Goal: Navigation & Orientation: Find specific page/section

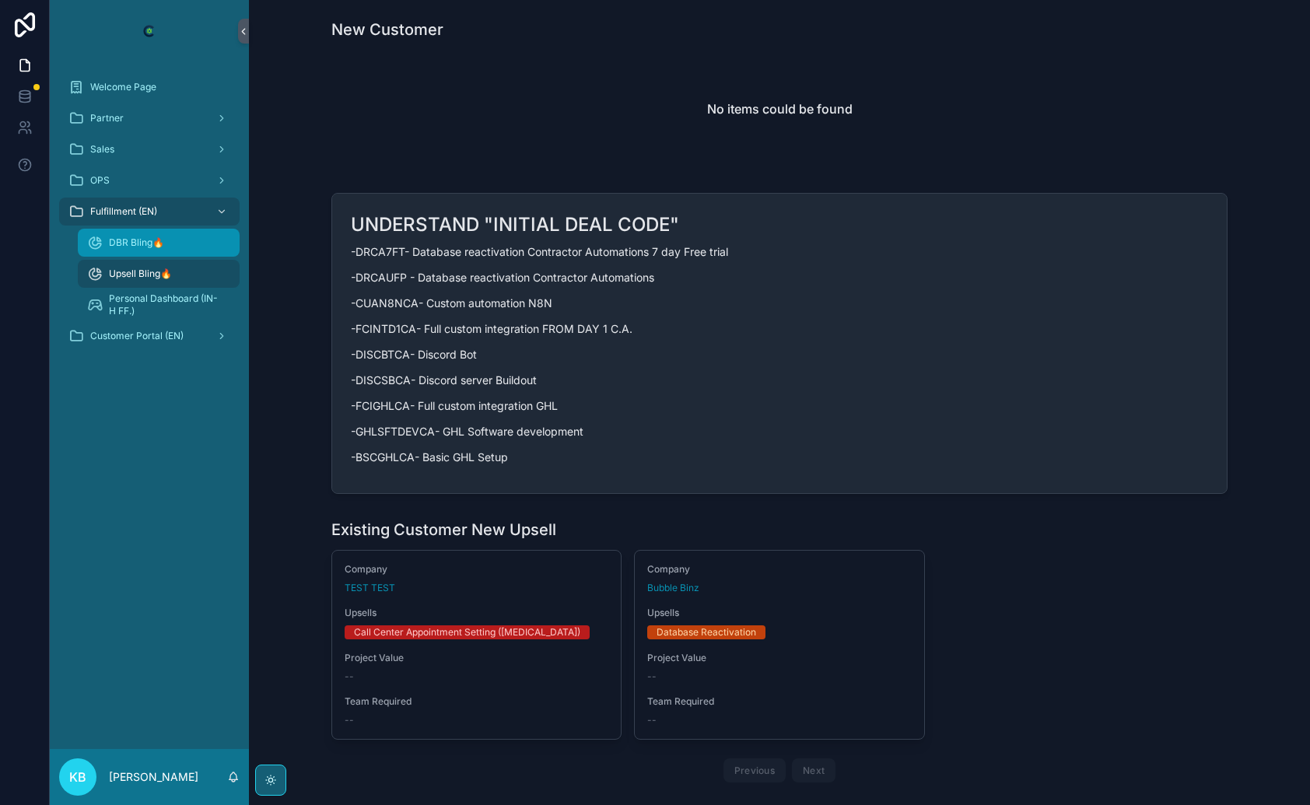
click at [162, 239] on span "DBR Bling🔥" at bounding box center [136, 242] width 55 height 12
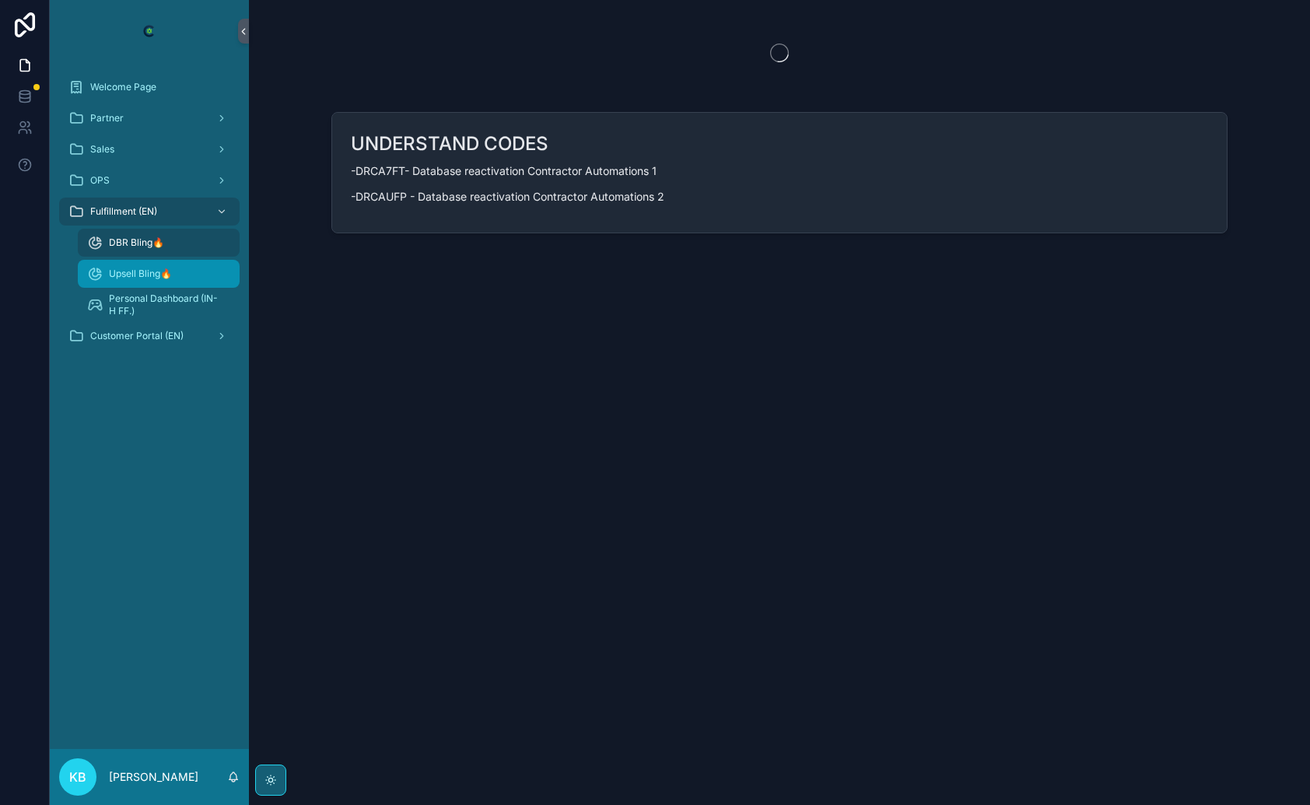
click at [170, 281] on div "Upsell Bling🔥" at bounding box center [158, 273] width 143 height 25
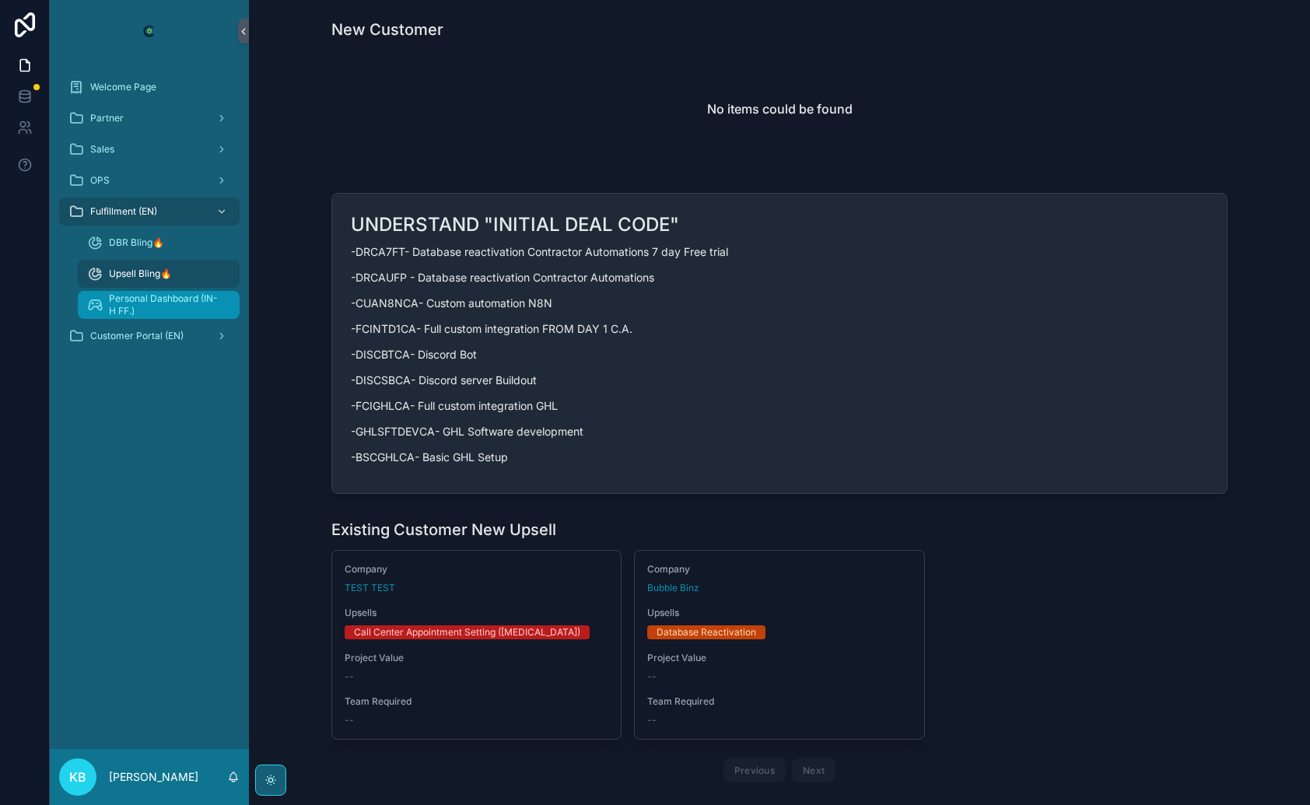
click at [168, 310] on span "Personal Dashboard (IN-H FF.)" at bounding box center [166, 304] width 115 height 25
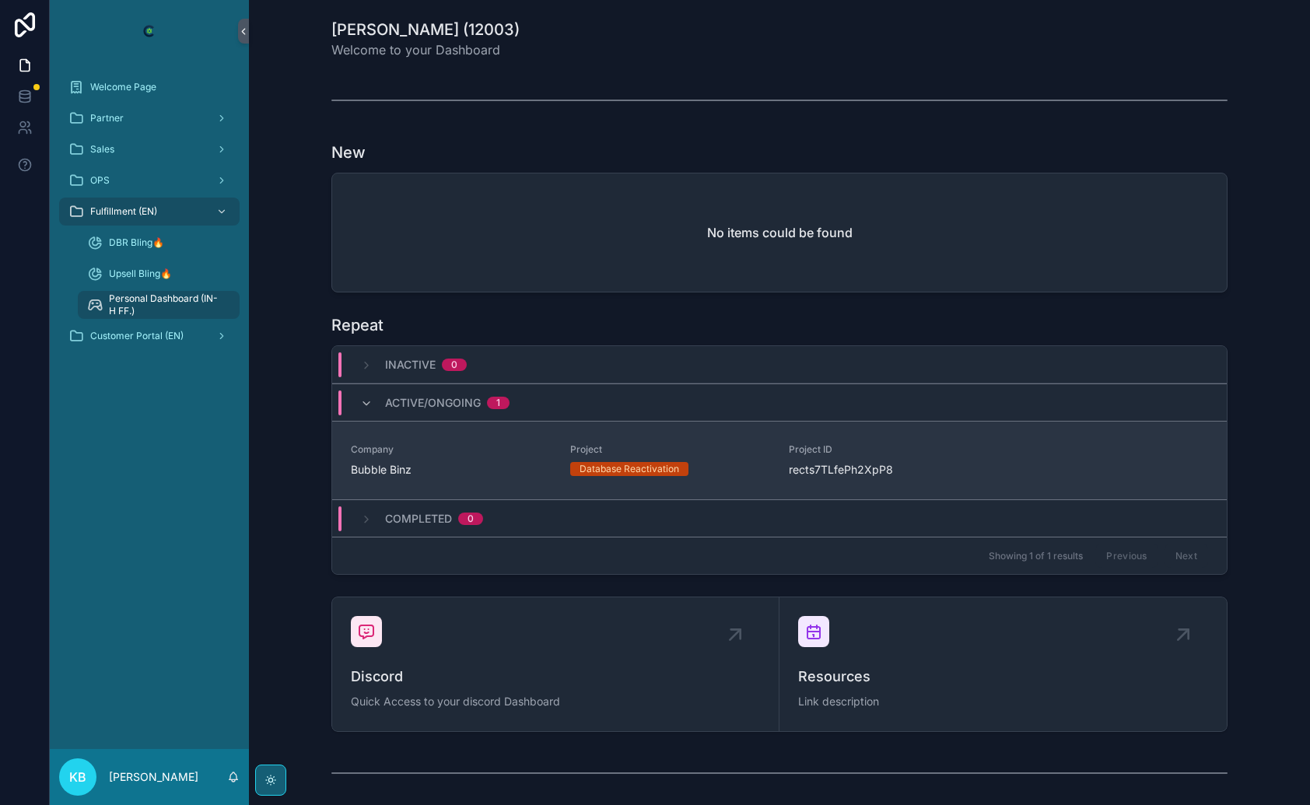
click at [430, 448] on span "Company" at bounding box center [451, 449] width 201 height 12
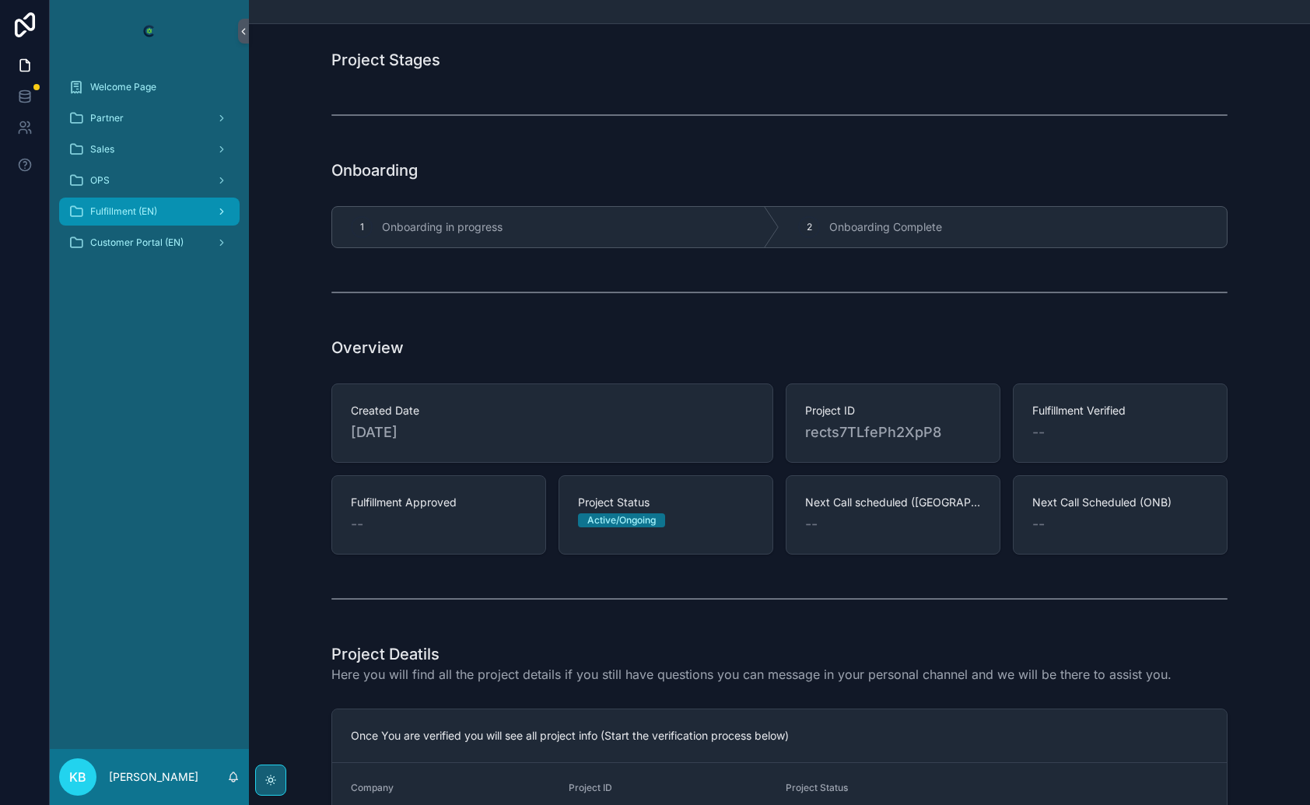
click at [158, 202] on div "Fulfillment (EN)" at bounding box center [149, 211] width 162 height 25
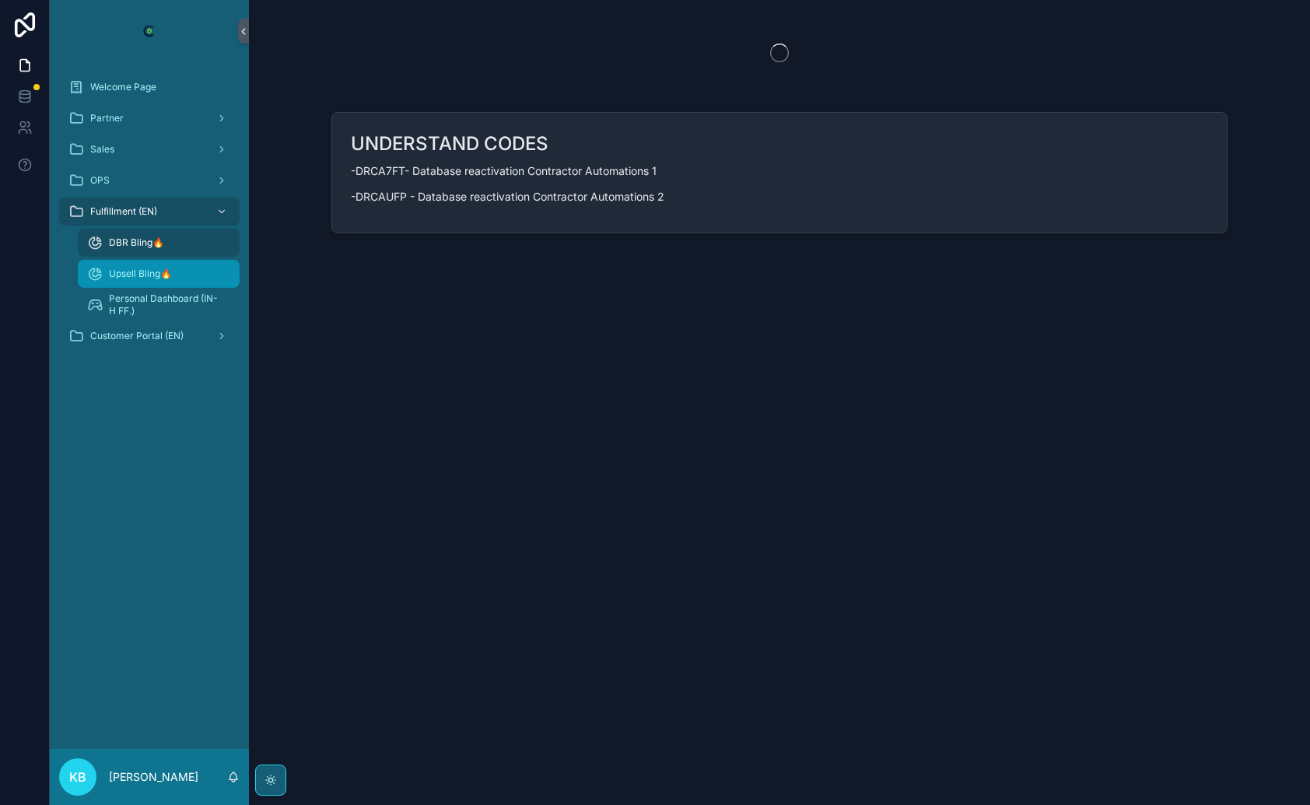
click at [145, 264] on div "Upsell Bling🔥" at bounding box center [158, 273] width 143 height 25
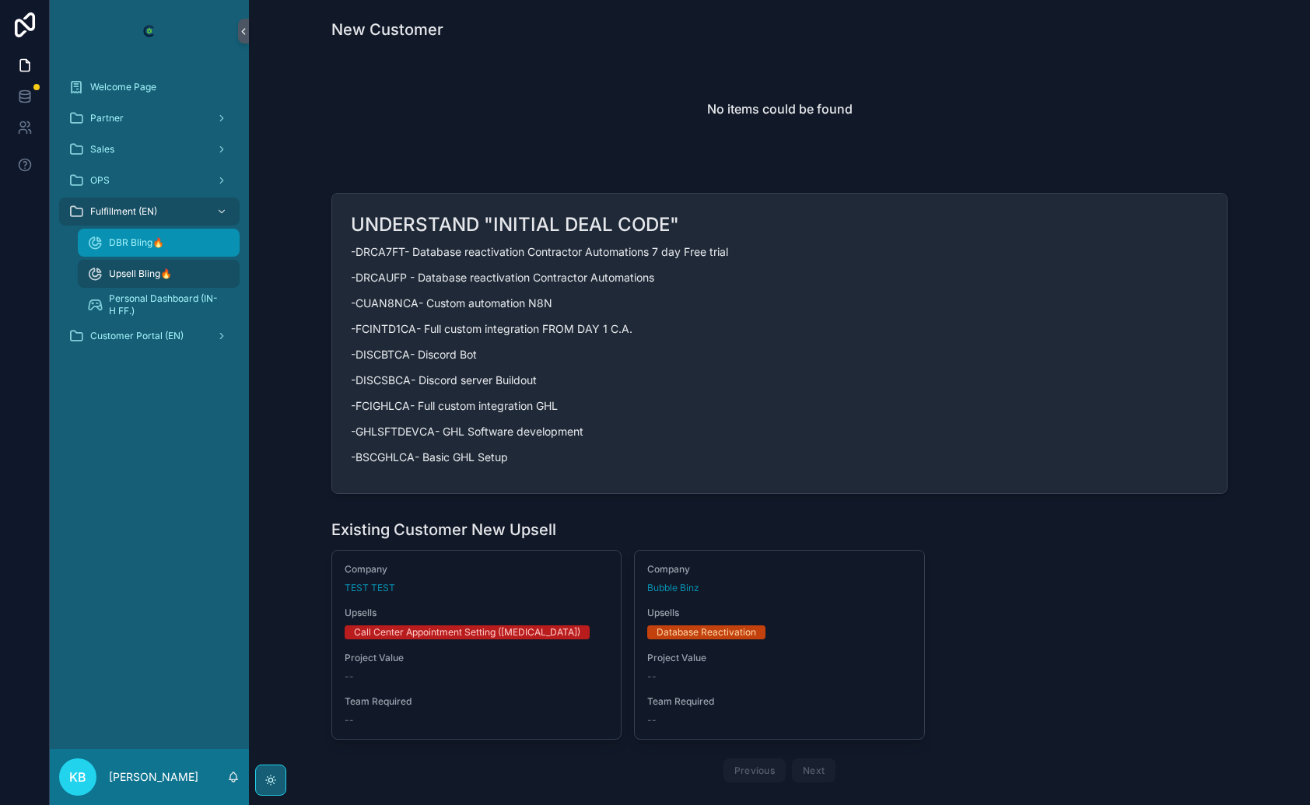
click at [153, 244] on span "DBR Bling🔥" at bounding box center [136, 242] width 55 height 12
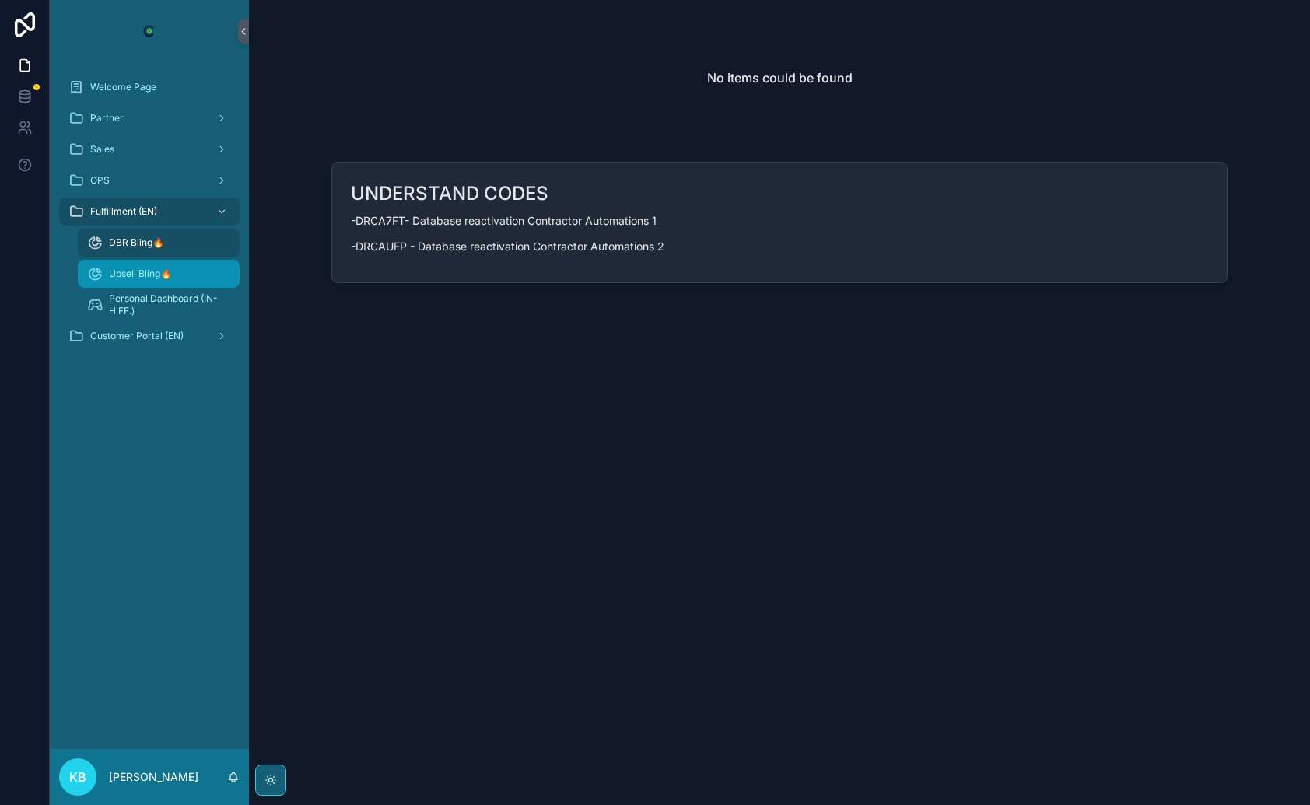
click at [170, 276] on span "Upsell Bling🔥" at bounding box center [140, 274] width 63 height 12
